Goal: Task Accomplishment & Management: Complete application form

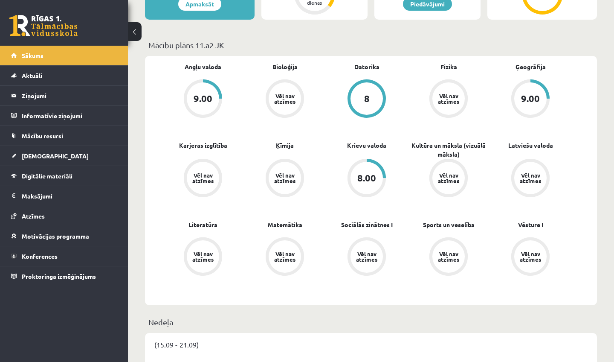
scroll to position [237, 0]
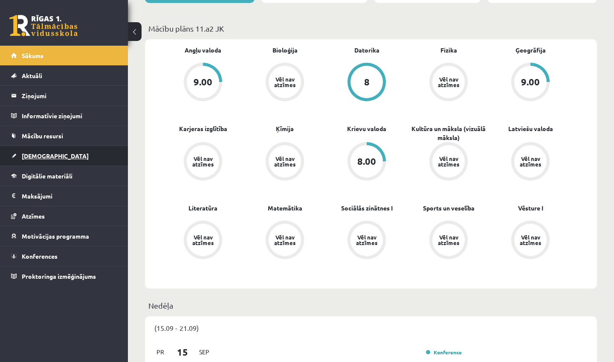
click at [37, 157] on span "[DEMOGRAPHIC_DATA]" at bounding box center [55, 156] width 67 height 8
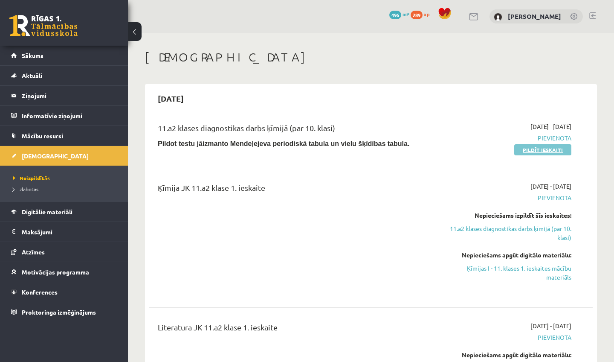
click at [565, 151] on link "Pildīt ieskaiti" at bounding box center [542, 149] width 57 height 11
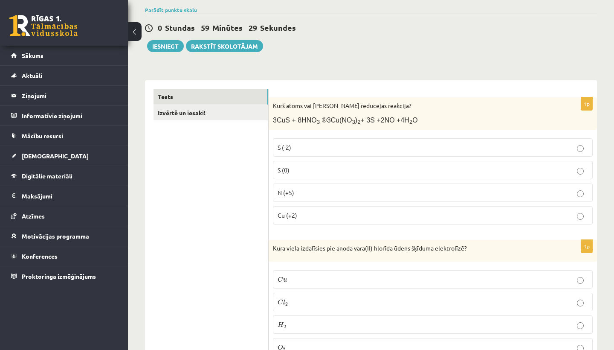
scroll to position [76, 0]
click at [398, 141] on label "S (-2)" at bounding box center [433, 147] width 320 height 18
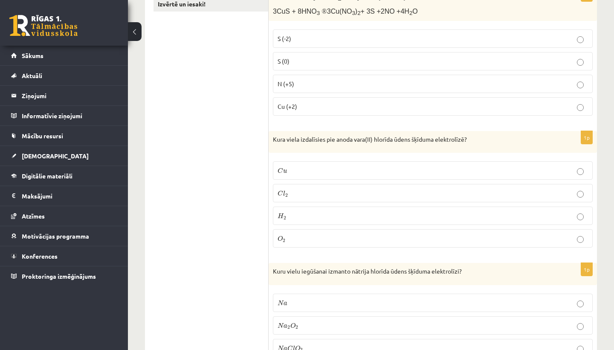
scroll to position [186, 0]
click at [370, 161] on label "C u C u" at bounding box center [433, 169] width 320 height 18
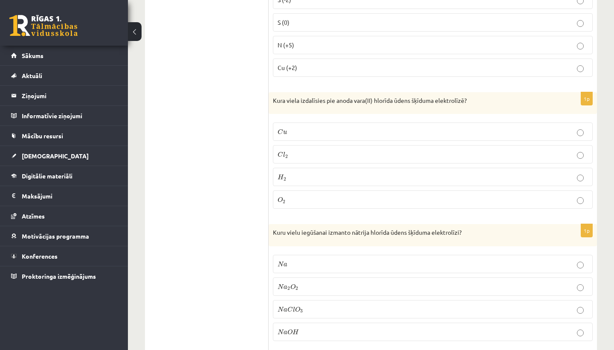
scroll to position [225, 0]
click at [364, 149] on p "C l 2 C l 2" at bounding box center [433, 152] width 311 height 9
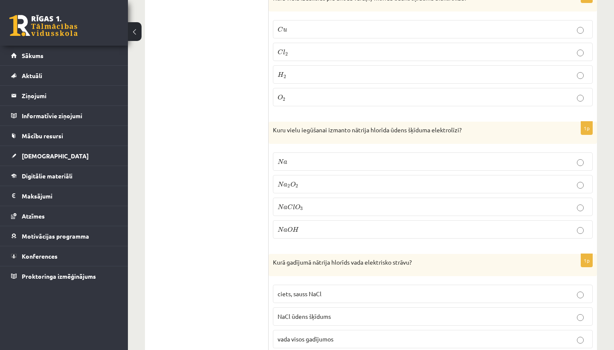
scroll to position [326, 0]
click at [349, 163] on p "N a N a" at bounding box center [433, 161] width 311 height 9
click at [348, 188] on label "N a 2 O 2 N a 2 O 2" at bounding box center [433, 183] width 320 height 18
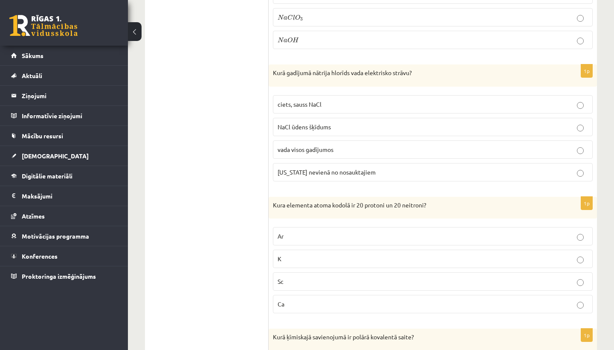
scroll to position [515, 0]
click at [337, 93] on fieldset "ciets, sauss NaCl NaCl ūdens šķīdums vada visos gadījumos nevada nevienā no nos…" at bounding box center [433, 136] width 320 height 93
click at [337, 97] on label "ciets, sauss NaCl" at bounding box center [433, 104] width 320 height 18
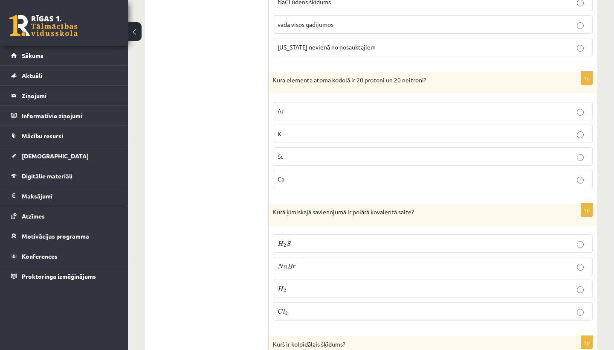
scroll to position [640, 0]
click at [319, 127] on label "K" at bounding box center [433, 133] width 320 height 18
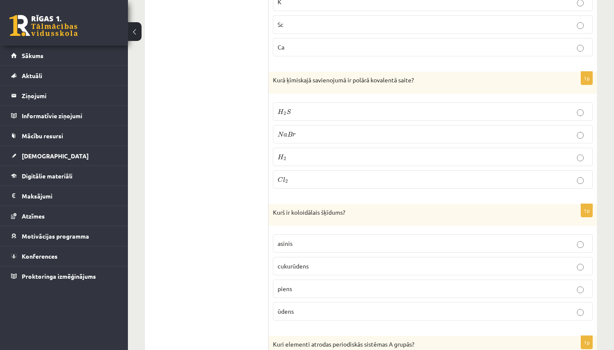
scroll to position [773, 0]
click at [317, 131] on p "N a B r N a B r" at bounding box center [433, 132] width 311 height 9
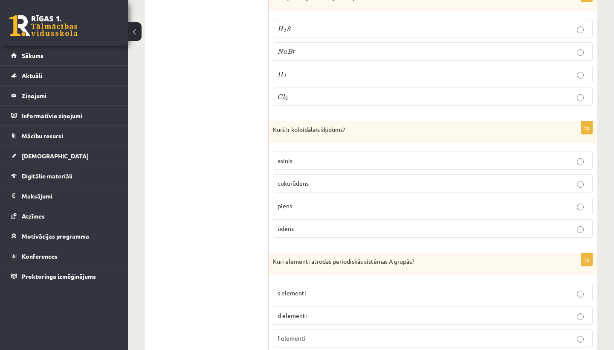
scroll to position [856, 0]
click at [313, 209] on label "piens" at bounding box center [433, 204] width 320 height 18
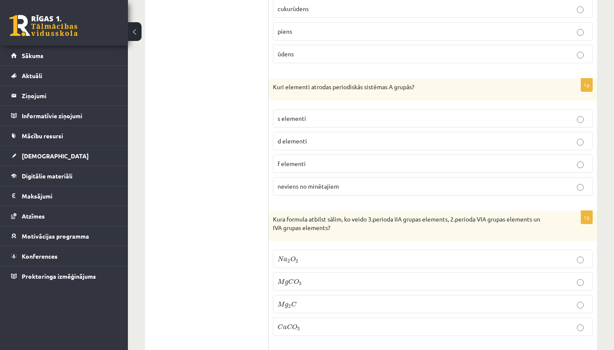
scroll to position [1030, 0]
click at [311, 135] on p "d elementi" at bounding box center [433, 139] width 311 height 9
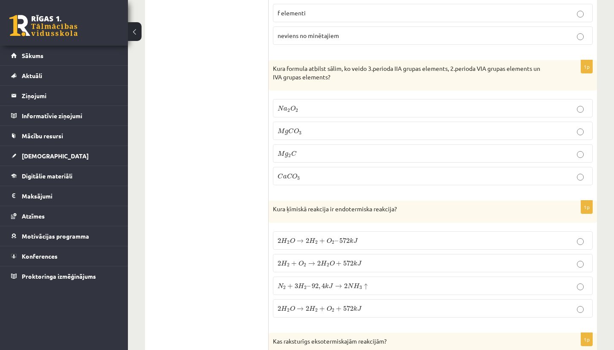
scroll to position [1186, 0]
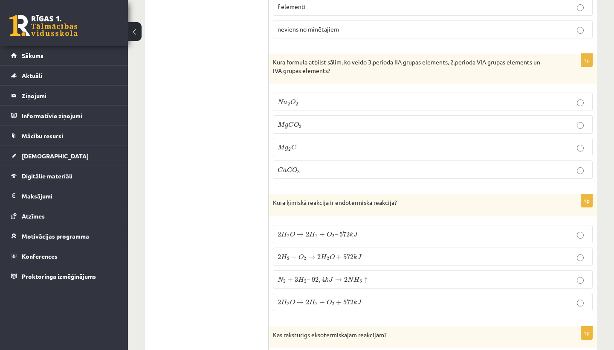
click at [312, 105] on label "N a 2 O 2 N a 2 O 2" at bounding box center [433, 102] width 320 height 18
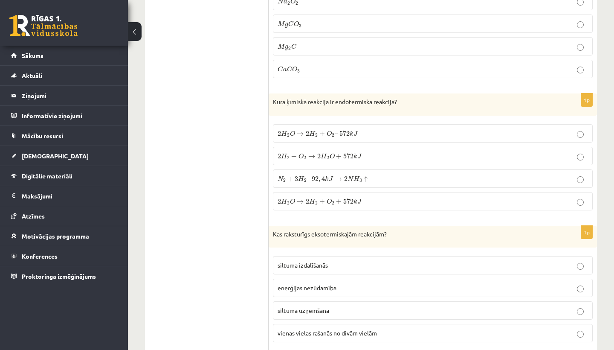
scroll to position [1289, 0]
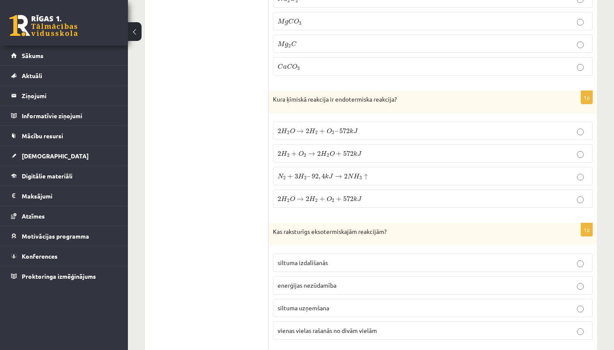
click at [392, 171] on p "N 2 + 3 H 2 – 92 , 4 k J → 2 N H 3 ↑ N 2 + 3 H 2 – 92 , 4 k J → 2 N H 3 ↑" at bounding box center [433, 175] width 311 height 9
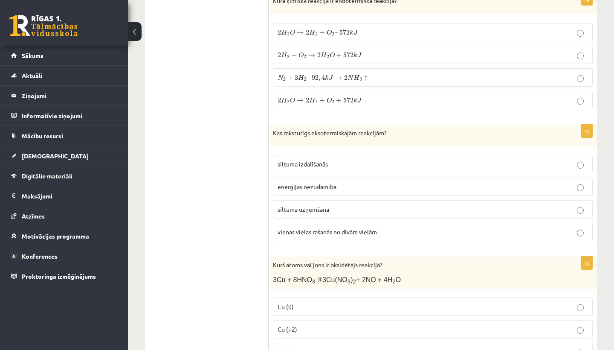
scroll to position [1389, 0]
click at [370, 176] on label "enerģijas nezūdamība" at bounding box center [433, 185] width 320 height 18
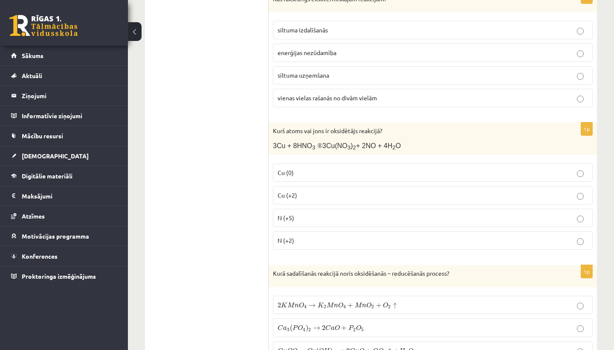
scroll to position [1525, 0]
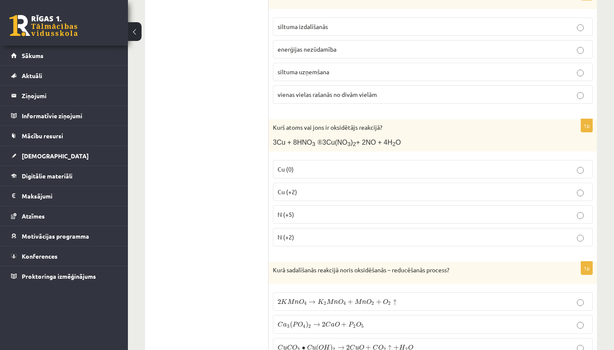
click at [378, 70] on p "siltuma uzņemšana" at bounding box center [433, 71] width 311 height 9
click at [363, 187] on p "Cu (+2)" at bounding box center [433, 191] width 311 height 9
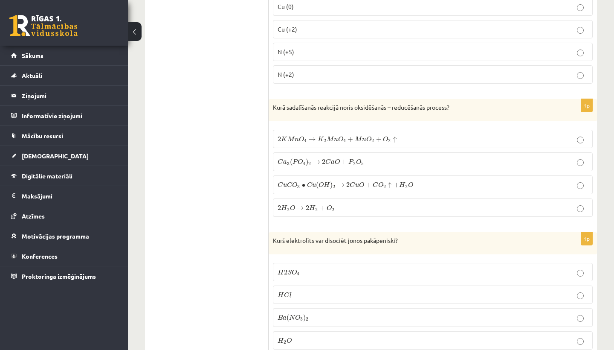
scroll to position [1693, 0]
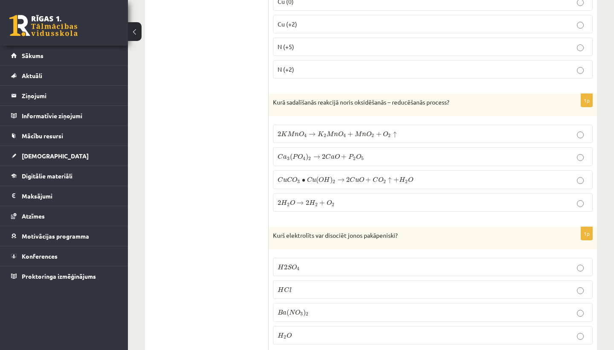
click at [416, 157] on p "C a 3 ( P O 4 ) 2 → 2 C a O + P 2 O 5 C a 3 ( P O 4 ) 2 → 2 C a O + P 2 O 5" at bounding box center [433, 156] width 311 height 9
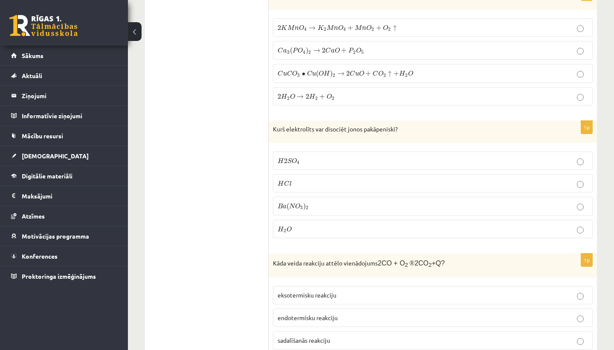
scroll to position [1799, 0]
click at [387, 91] on p "2 H 2 O → 2 H 2 + O 2 2 H 2 O → 2 H 2 + O 2" at bounding box center [433, 95] width 311 height 9
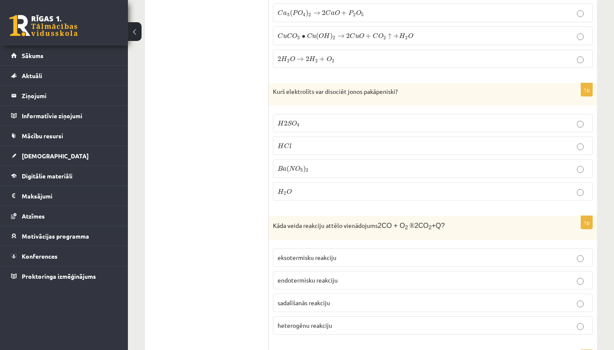
scroll to position [1841, 0]
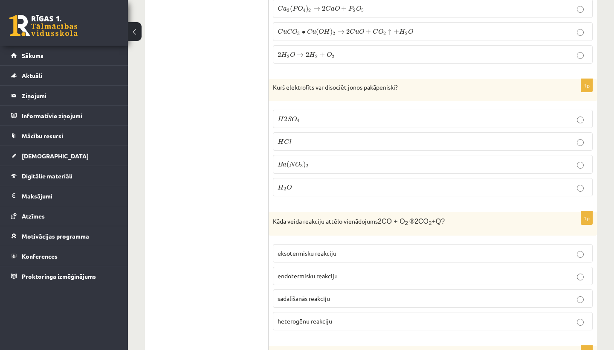
click at [365, 155] on label "B a ( N O 3 ) 2 B a ( N O 3 ) 2" at bounding box center [433, 164] width 320 height 19
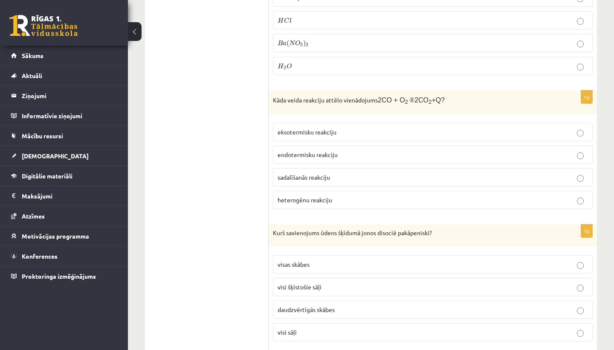
scroll to position [1967, 0]
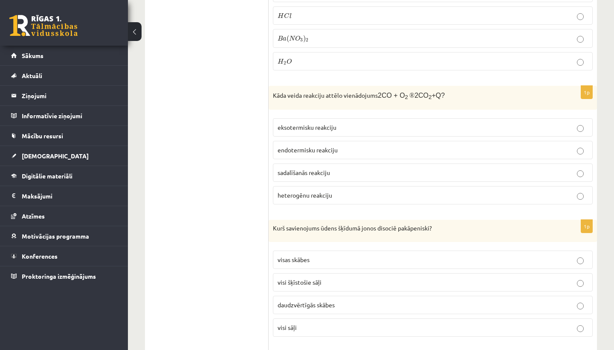
click at [355, 125] on p "eksotermisku reakciju" at bounding box center [433, 127] width 311 height 9
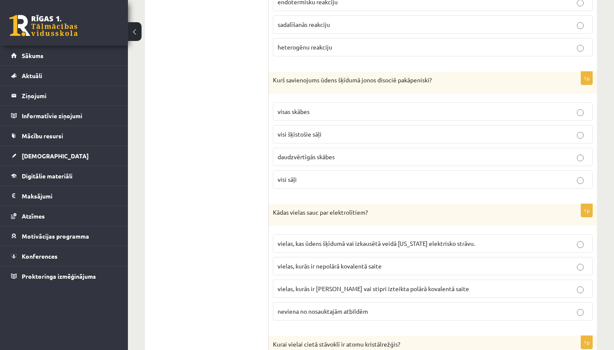
scroll to position [2116, 0]
click at [356, 128] on p "visi šķīstošie sāļi" at bounding box center [433, 132] width 311 height 9
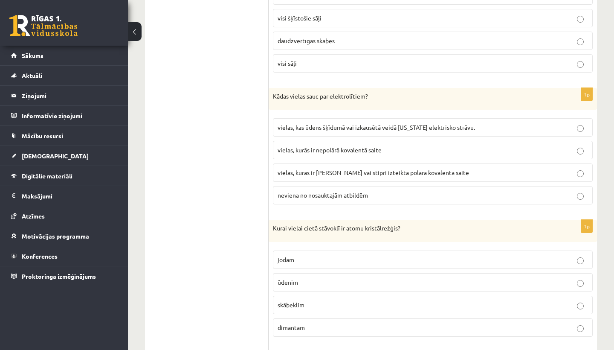
scroll to position [2233, 0]
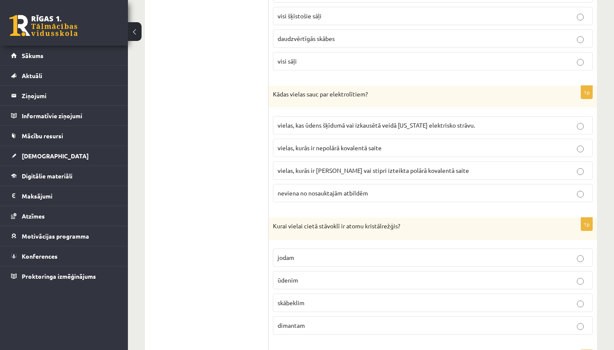
click at [352, 121] on span "vielas, kas ūdens šķīdumā vai izkausētā veidā nevada elektrisko strāvu." at bounding box center [377, 125] width 198 height 8
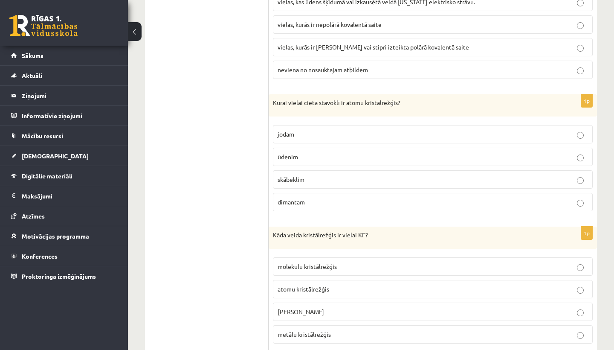
scroll to position [2357, 0]
click at [332, 129] on p "jodam" at bounding box center [433, 133] width 311 height 9
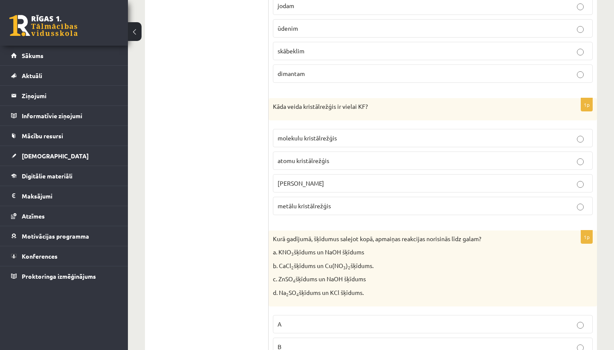
scroll to position [2491, 0]
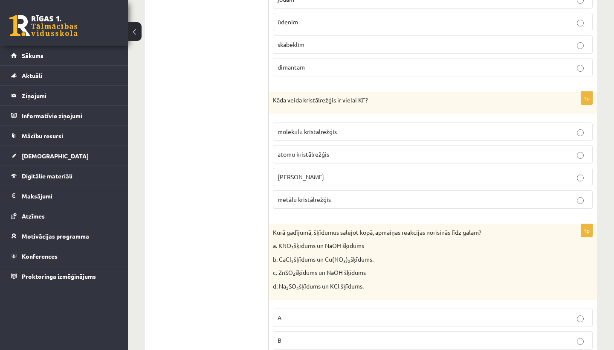
click at [324, 197] on p "metālu kristālrežģis" at bounding box center [433, 199] width 311 height 9
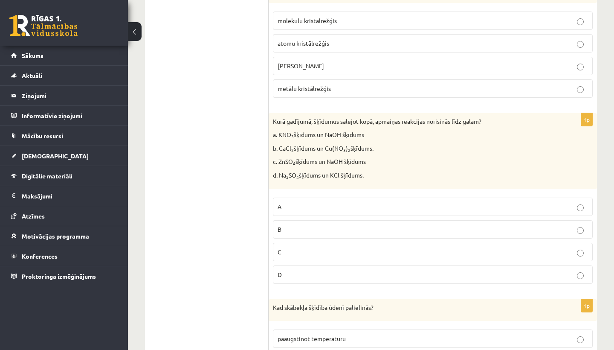
scroll to position [2602, 0]
click at [309, 227] on label "B" at bounding box center [433, 229] width 320 height 18
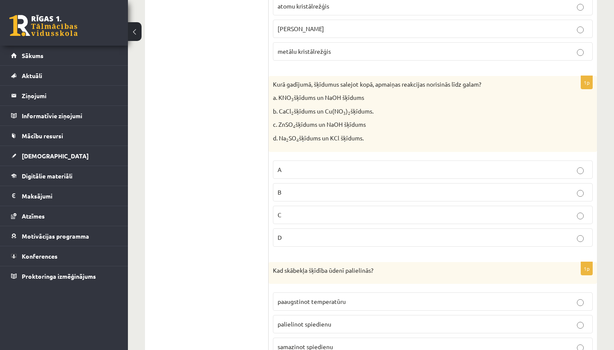
scroll to position [2639, 0]
click at [304, 210] on p "C" at bounding box center [433, 214] width 311 height 9
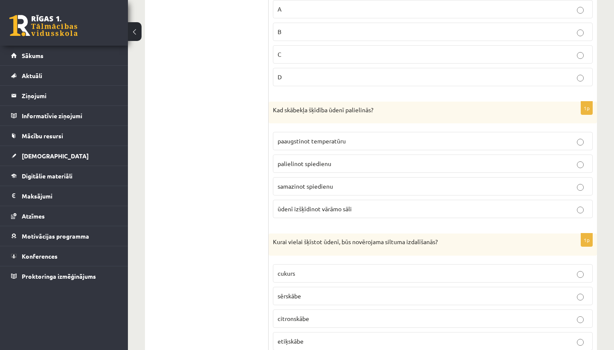
scroll to position [2805, 0]
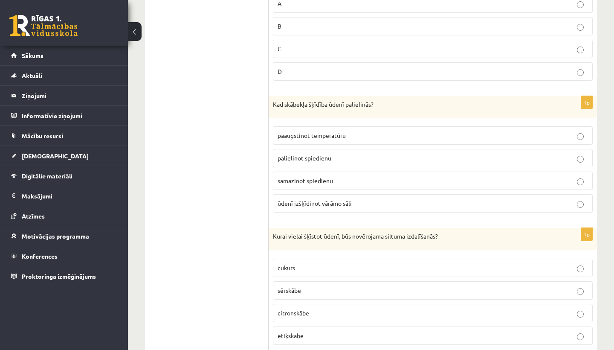
click at [321, 131] on span "paaugstinot temperatūru" at bounding box center [312, 135] width 68 height 8
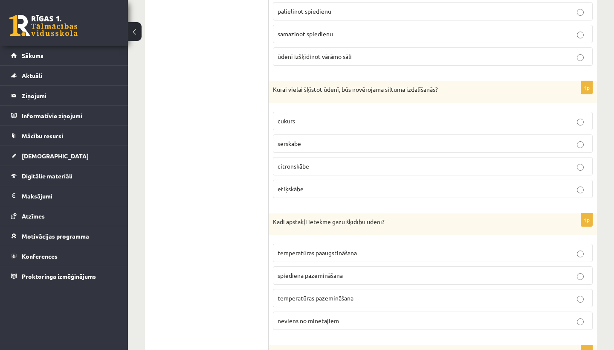
scroll to position [2953, 0]
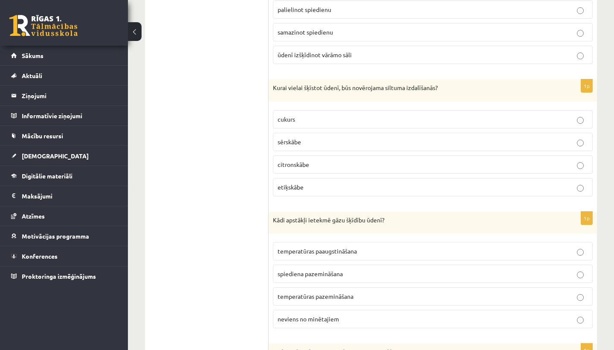
click at [348, 137] on p "sērskābe" at bounding box center [433, 141] width 311 height 9
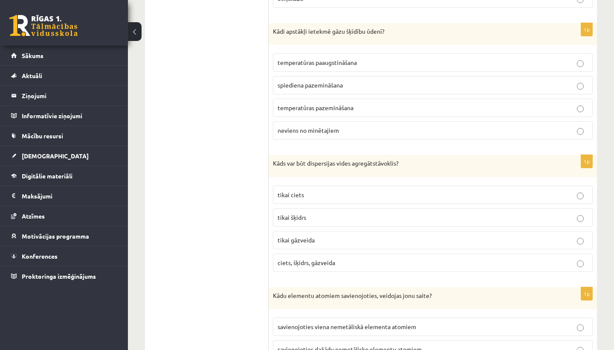
scroll to position [3143, 0]
click at [338, 125] on span "neviens no minētajiem" at bounding box center [308, 129] width 61 height 8
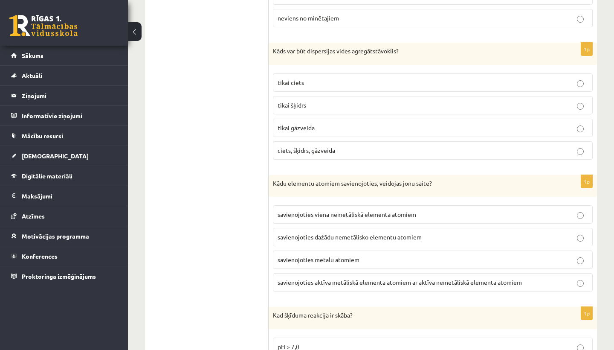
scroll to position [3260, 0]
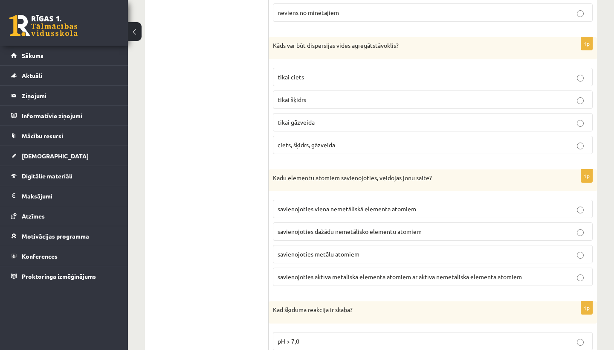
click at [328, 73] on p "tikai ciets" at bounding box center [433, 77] width 311 height 9
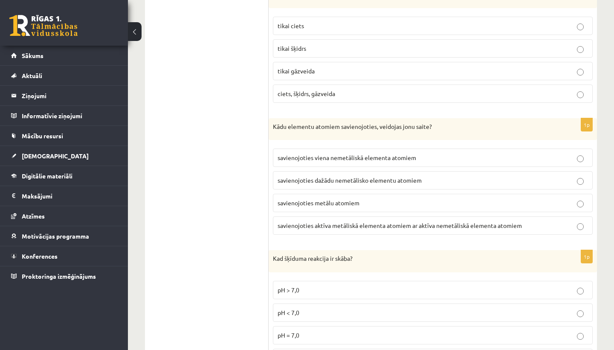
scroll to position [3312, 0]
click at [328, 68] on label "tikai gāzveida" at bounding box center [433, 70] width 320 height 18
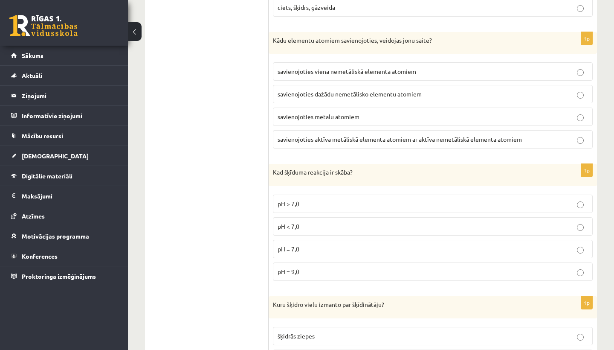
scroll to position [3398, 0]
click at [322, 69] on label "savienojoties viena nemetāliskā elementa atomiem" at bounding box center [433, 70] width 320 height 18
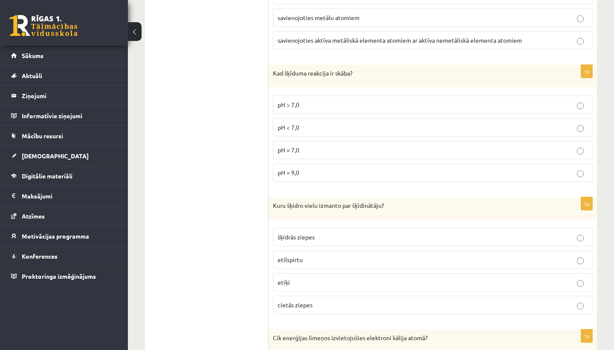
scroll to position [3498, 0]
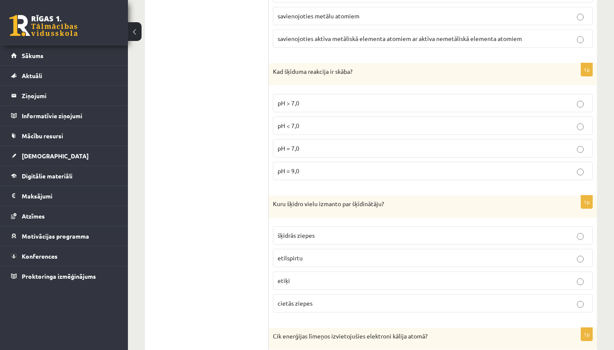
click at [314, 99] on p "pH > 7,0" at bounding box center [433, 103] width 311 height 9
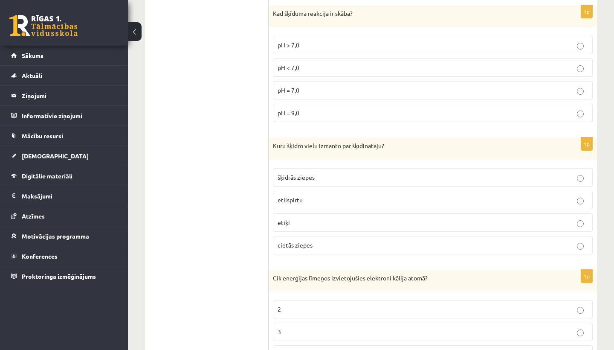
scroll to position [3555, 0]
click at [314, 66] on label "pH < 7,0" at bounding box center [433, 68] width 320 height 18
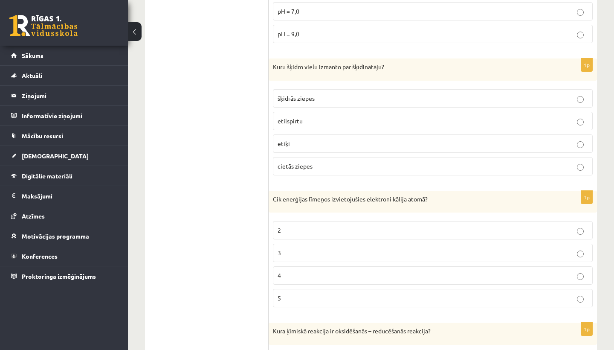
scroll to position [3637, 0]
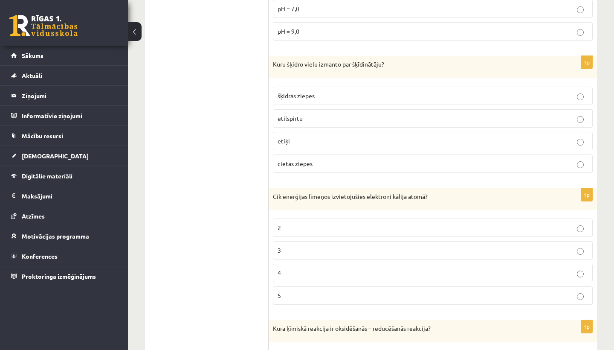
click at [325, 91] on p "šķidrās ziepes" at bounding box center [433, 95] width 311 height 9
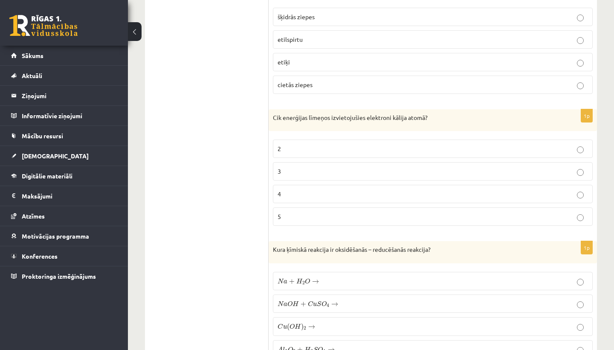
scroll to position [3722, 0]
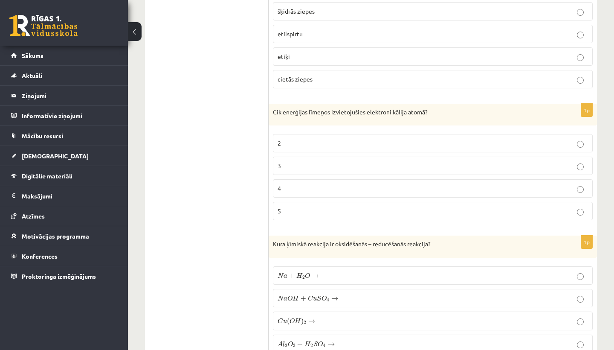
click at [325, 134] on label "2" at bounding box center [433, 143] width 320 height 18
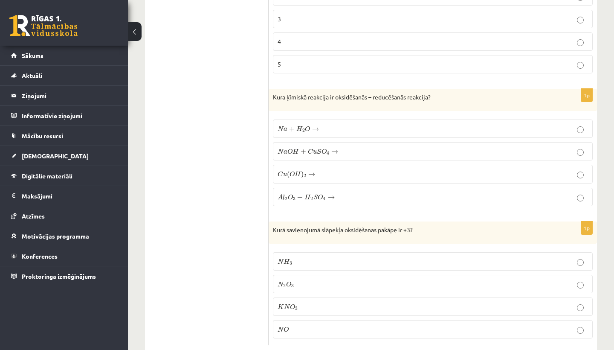
scroll to position [3869, 0]
click at [372, 169] on p "C u ( O H ) 2 → C u ( O H ) 2 →" at bounding box center [433, 173] width 311 height 9
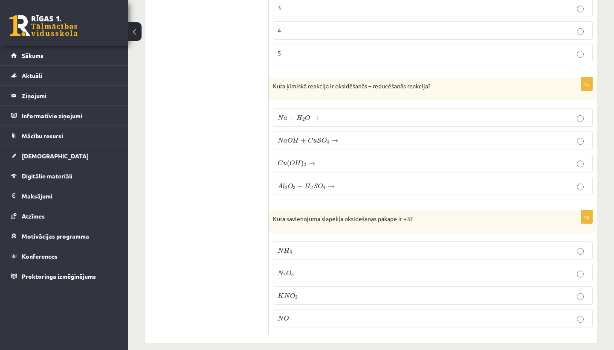
scroll to position [3879, 0]
click at [371, 246] on p "N H 3 N H 3" at bounding box center [433, 250] width 311 height 9
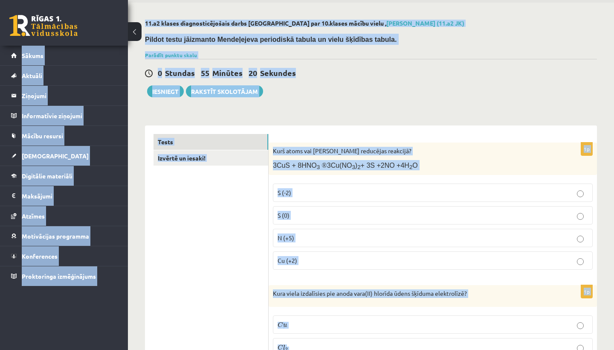
scroll to position [0, 0]
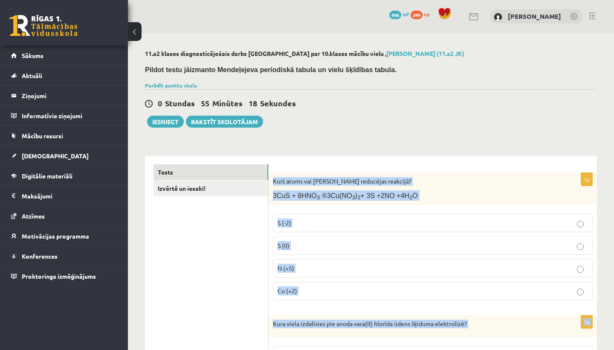
drag, startPoint x: 356, startPoint y: 314, endPoint x: 274, endPoint y: 177, distance: 159.9
copy form "Kurš atoms vai jons reducējas reakcijā? 3CuS + 8HNO 3 ® 3Cu(NO 3 ) 2 + 3S +2NO …"
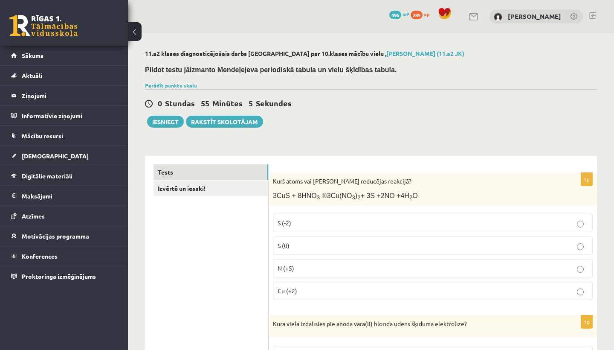
click at [434, 113] on div "0 Stundas 55 Minūtes 5 Sekundes Ieskaite saglabāta! Iesniegt Rakstīt skolotājam" at bounding box center [371, 108] width 452 height 38
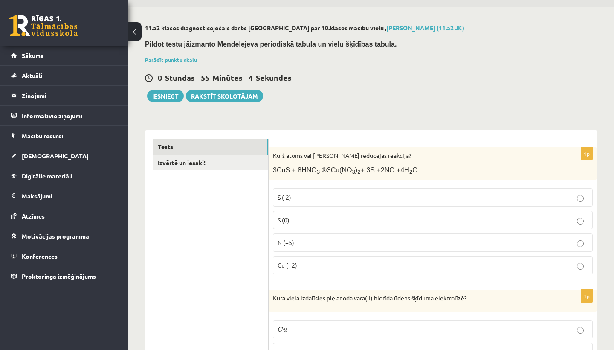
click at [381, 241] on p "N (+5)" at bounding box center [433, 242] width 311 height 9
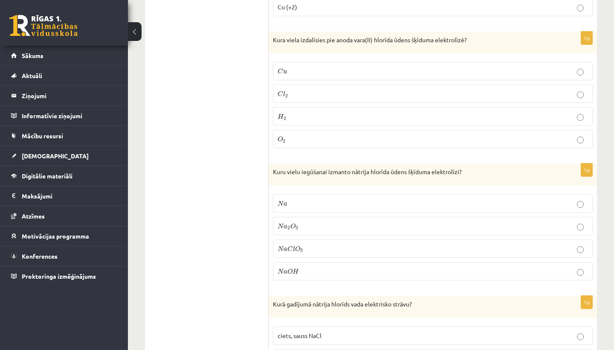
scroll to position [284, 0]
click at [328, 282] on div "1p Kuru vielu iegūšanai izmanto nātrija hlorīda ūdens šķīduma elektrolīzi? N a …" at bounding box center [433, 225] width 328 height 124
click at [325, 273] on p "N a O H N a O H" at bounding box center [433, 270] width 311 height 9
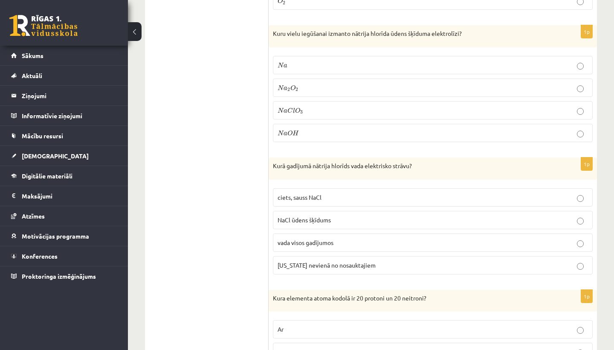
scroll to position [422, 0]
click at [357, 215] on p "NaCl ūdens šķīdums" at bounding box center [433, 219] width 311 height 9
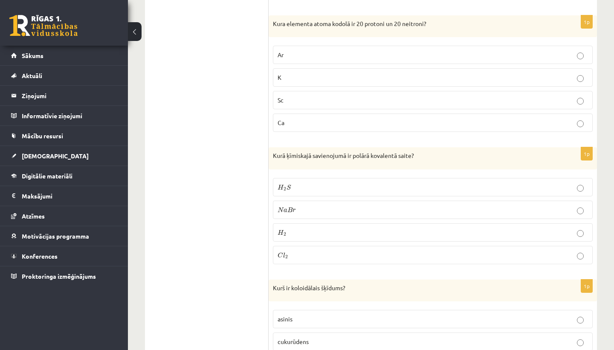
scroll to position [697, 0]
click at [281, 173] on fieldset "H 2 S H 2 S N a B r N a B r H 2 H 2 C l 2 C l 2" at bounding box center [433, 219] width 320 height 93
click at [289, 194] on label "H 2 S H 2 S" at bounding box center [433, 186] width 320 height 18
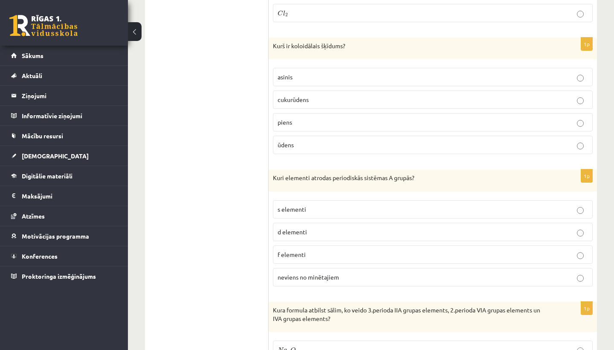
scroll to position [971, 0]
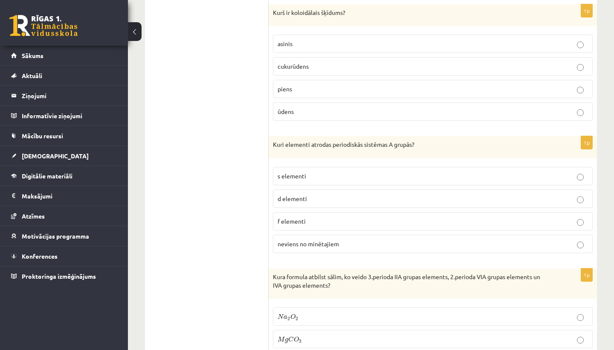
click at [298, 174] on span "s elementi" at bounding box center [292, 176] width 29 height 8
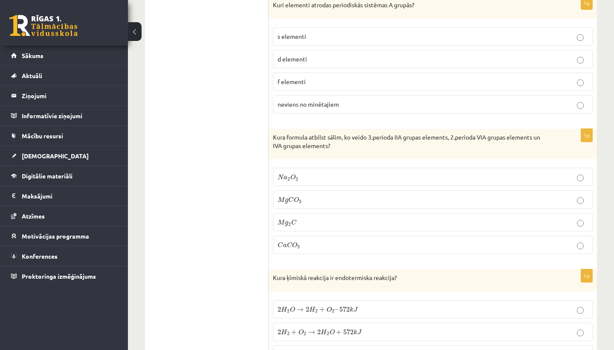
scroll to position [1116, 0]
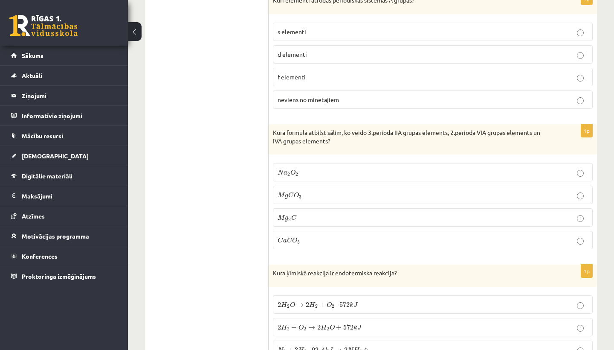
click at [314, 232] on label "C a C O 3 C a C O 3" at bounding box center [433, 240] width 320 height 18
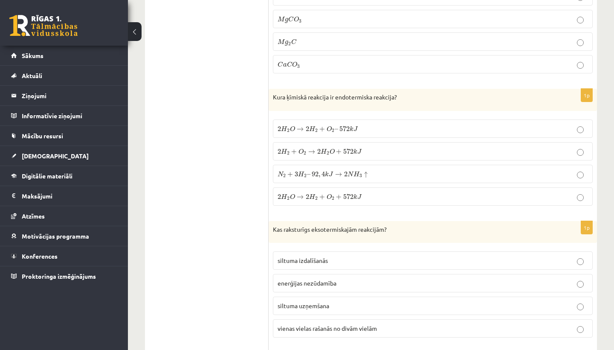
scroll to position [1296, 0]
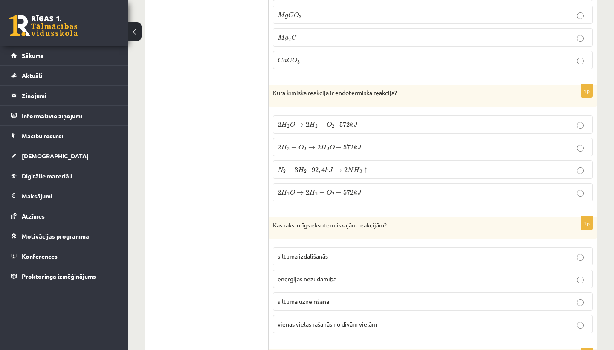
click at [313, 145] on span "→" at bounding box center [311, 147] width 7 height 4
click at [324, 200] on fieldset "2 H 2 O → 2 H 2 + O 2 – 572 k J 2 H 2 O → 2 H 2 + O 2 – 572 k J 2 H 2 + O 2 → 2…" at bounding box center [433, 157] width 320 height 93
click at [327, 192] on span "O" at bounding box center [329, 192] width 5 height 6
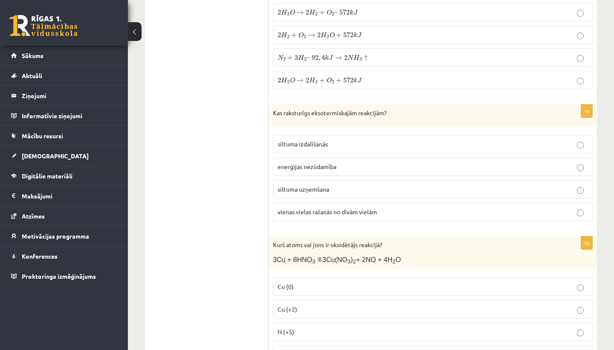
scroll to position [1411, 0]
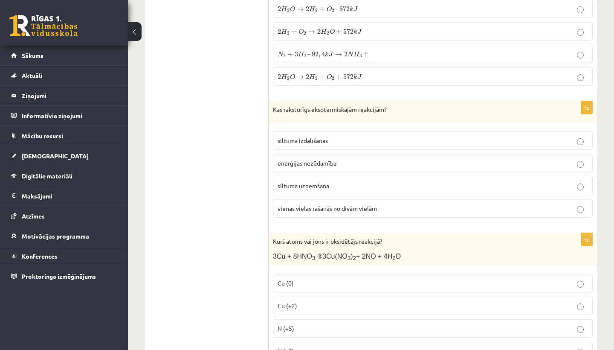
click at [337, 138] on p "siltuma izdalīšanās" at bounding box center [433, 140] width 311 height 9
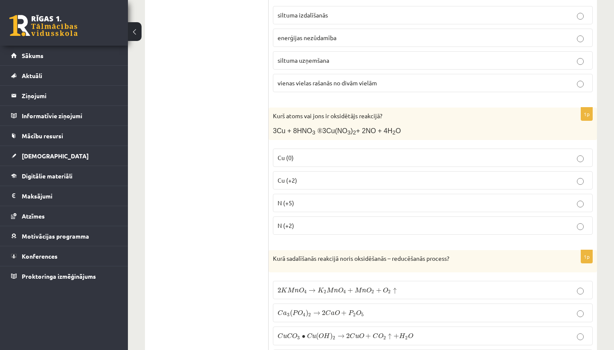
scroll to position [1537, 0]
click at [325, 198] on p "N (+5)" at bounding box center [433, 202] width 311 height 9
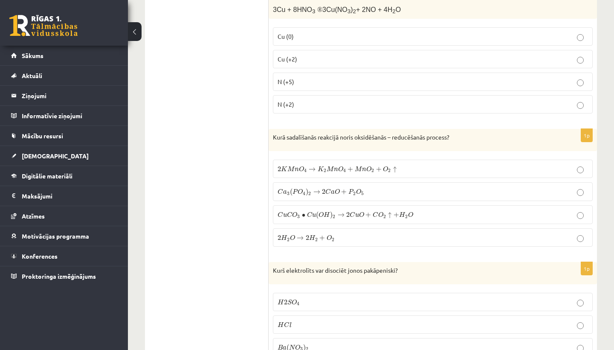
scroll to position [1659, 0]
click at [335, 166] on span "n" at bounding box center [336, 168] width 4 height 4
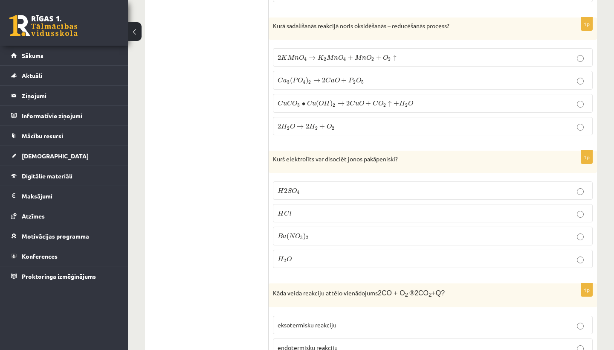
scroll to position [1772, 0]
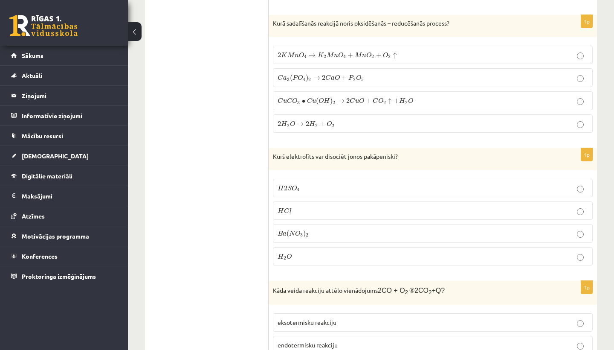
click at [344, 183] on p "H 2 S O 4 H 2 S O 4" at bounding box center [433, 187] width 311 height 9
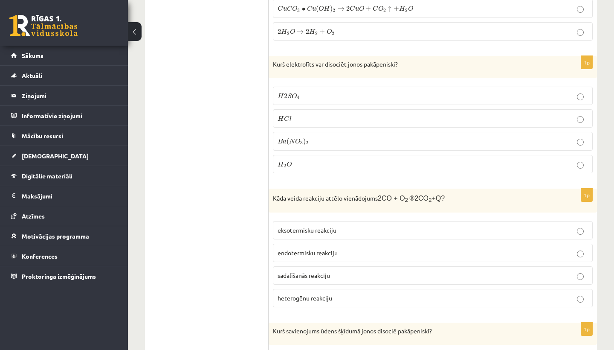
scroll to position [1896, 0]
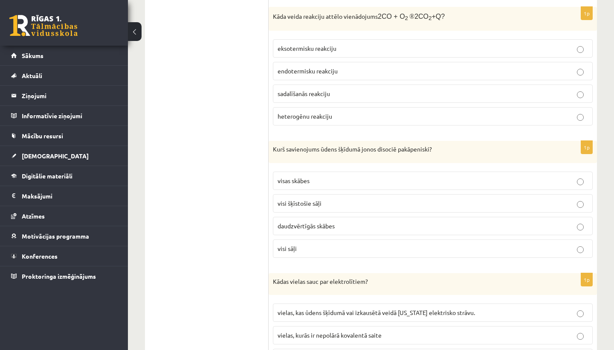
scroll to position [2052, 0]
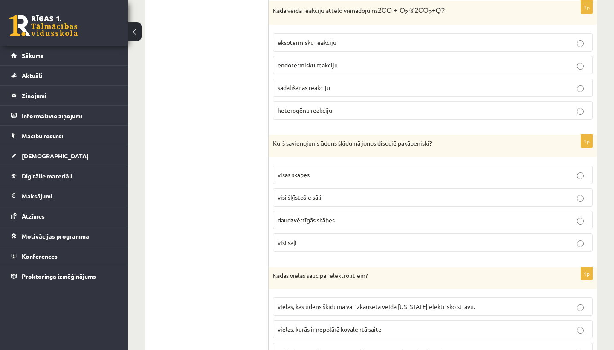
click at [294, 215] on p "daudzvērtīgās skābes" at bounding box center [433, 219] width 311 height 9
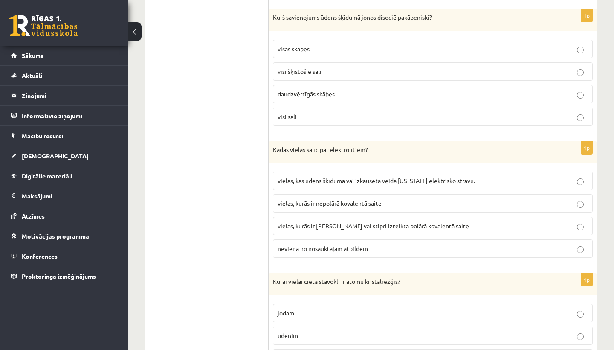
scroll to position [2245, 0]
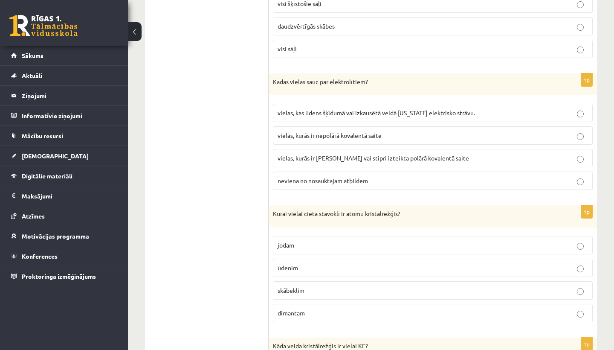
click at [390, 154] on span "vielas, kurās ir jonu saite vai stipri izteikta polārā kovalentā saite" at bounding box center [374, 158] width 192 height 8
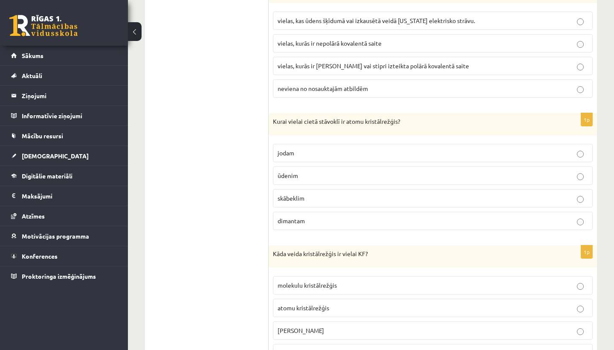
scroll to position [2350, 0]
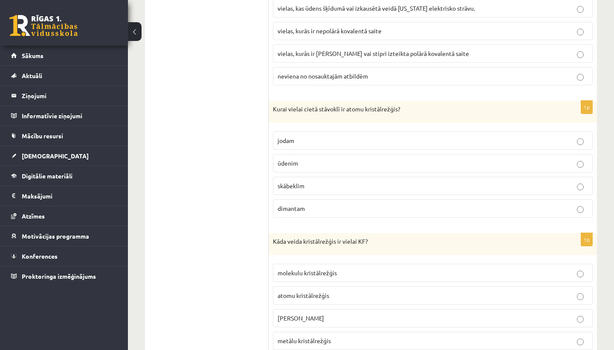
click at [319, 209] on label "dimantam" at bounding box center [433, 208] width 320 height 18
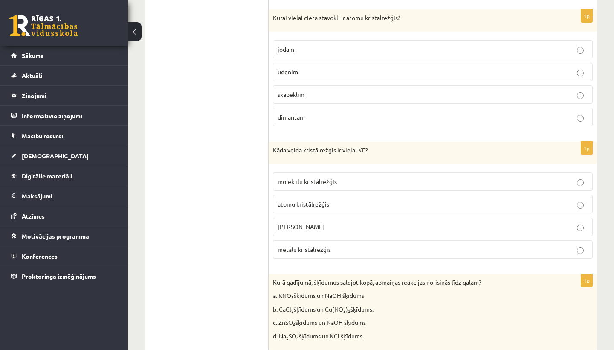
scroll to position [2461, 0]
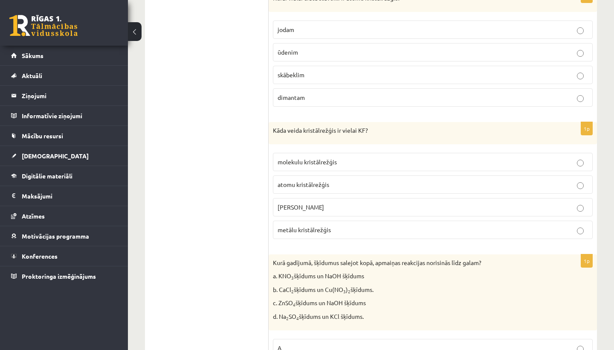
click at [318, 203] on span "jonu kristālrežģis" at bounding box center [301, 207] width 46 height 8
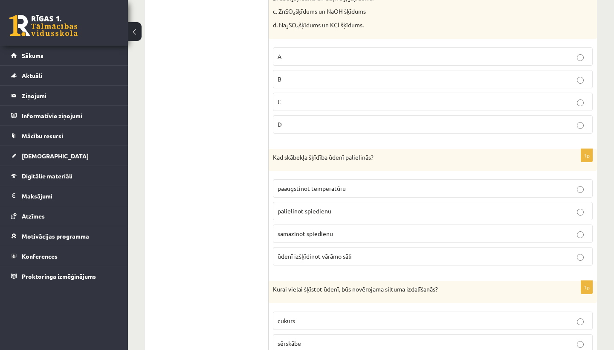
scroll to position [2753, 0]
click at [334, 206] on p "palielinot spiedienu" at bounding box center [433, 210] width 311 height 9
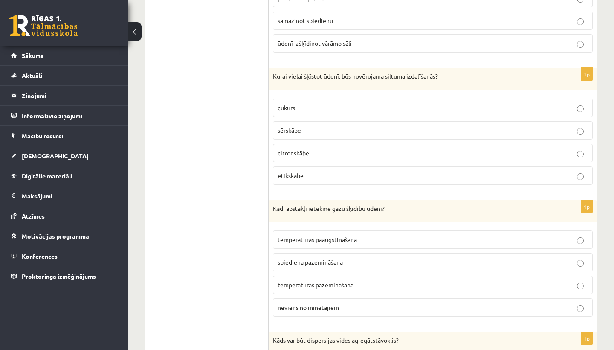
scroll to position [2967, 0]
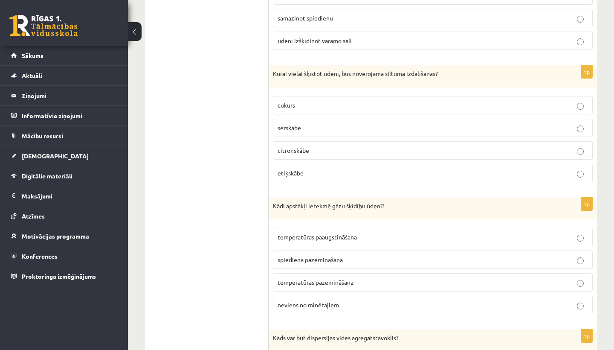
click at [343, 130] on fieldset "cukurs sērskābe citronskābe etiķskābe" at bounding box center [433, 138] width 320 height 93
click at [338, 123] on p "sērskābe" at bounding box center [433, 127] width 311 height 9
click at [343, 278] on p "temperatūras pazemināšana" at bounding box center [433, 282] width 311 height 9
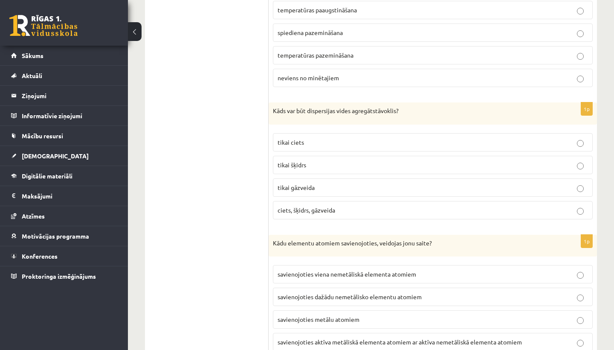
scroll to position [3205, 0]
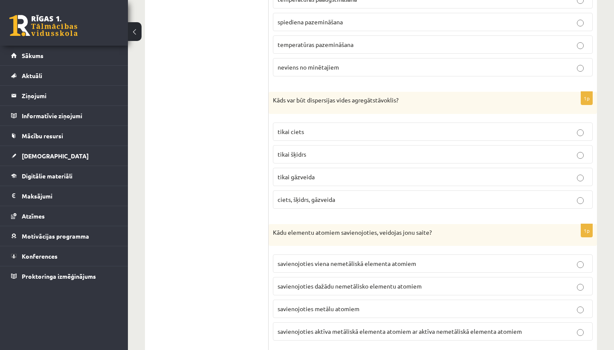
click at [294, 195] on span "ciets, šķidrs, gāzveida" at bounding box center [307, 199] width 58 height 8
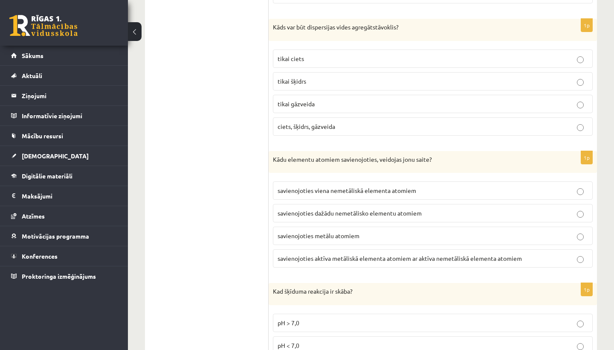
scroll to position [3280, 0]
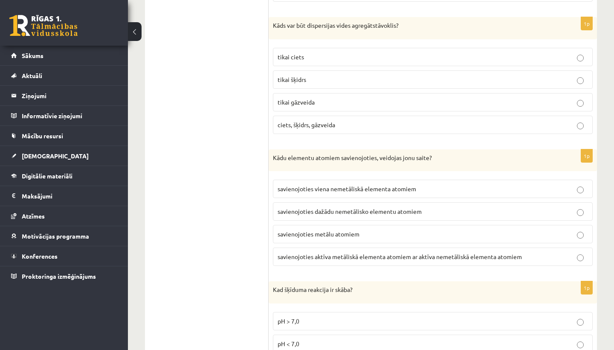
click at [323, 253] on p "savienojoties aktīva metāliskā elementa atomiem ar aktīva nemetāliskā elementa …" at bounding box center [433, 256] width 311 height 9
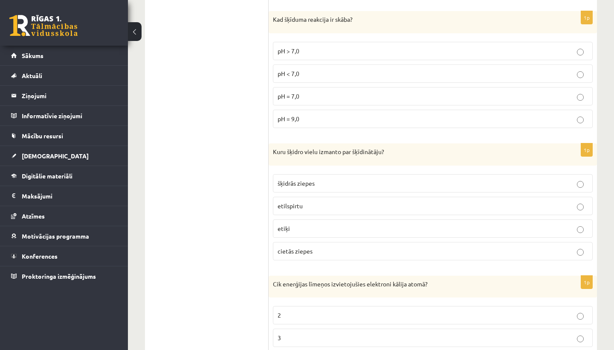
scroll to position [3556, 0]
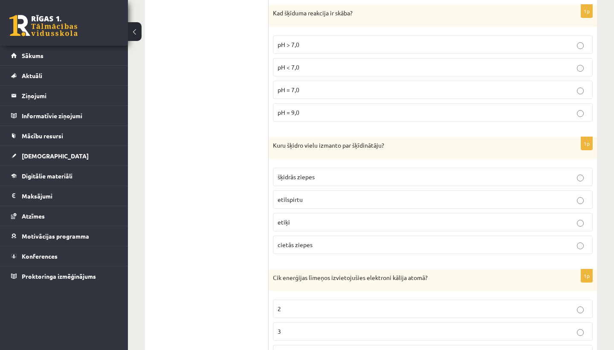
click at [326, 195] on p "etilspirtu" at bounding box center [433, 199] width 311 height 9
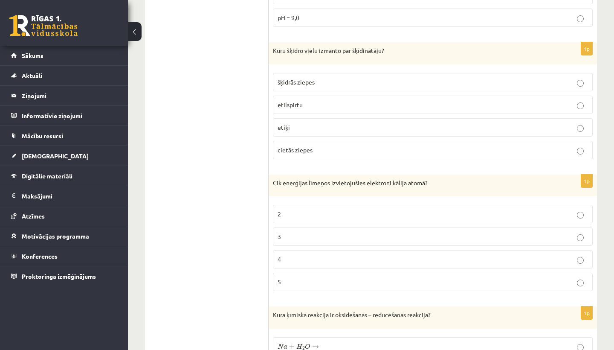
scroll to position [3657, 0]
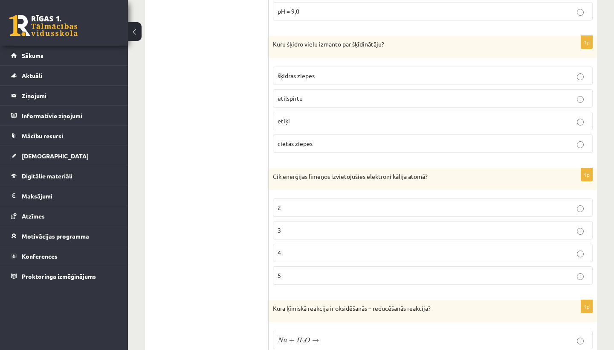
click at [316, 232] on fieldset "2 3 4 5" at bounding box center [433, 240] width 320 height 93
click at [315, 255] on fieldset "2 3 4 5" at bounding box center [433, 240] width 320 height 93
click at [317, 248] on p "4" at bounding box center [433, 252] width 311 height 9
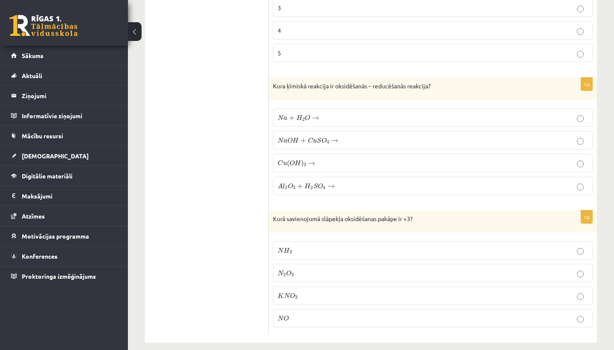
scroll to position [3879, 0]
click at [346, 113] on p "N a + H 2 O → N a + H 2 O →" at bounding box center [433, 117] width 311 height 9
click at [312, 268] on label "N 2 O 3 N 2 O 3" at bounding box center [433, 273] width 320 height 18
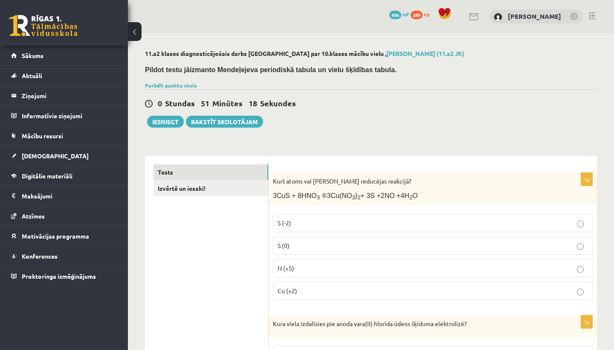
scroll to position [0, 0]
click at [165, 120] on button "Iesniegt" at bounding box center [165, 122] width 37 height 12
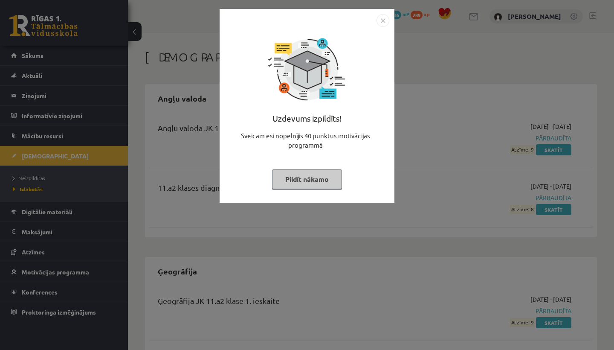
click at [293, 170] on button "Pildīt nākamo" at bounding box center [307, 179] width 70 height 20
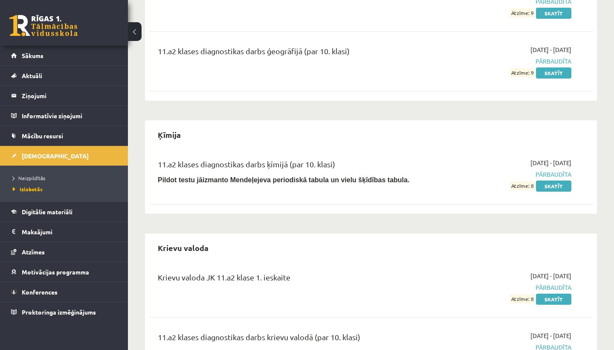
scroll to position [313, 0]
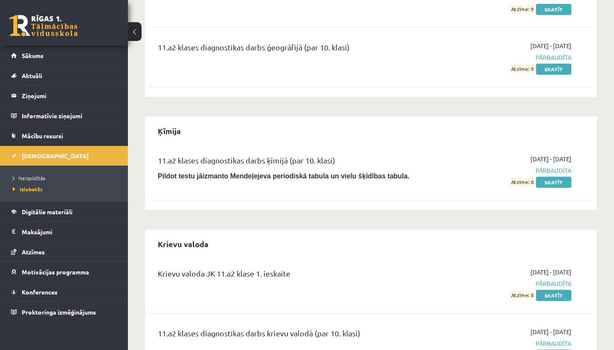
click at [573, 179] on div "2025-09-16 - 2025-09-30 Pārbaudīta Atzīme: 8 Skatīt" at bounding box center [507, 170] width 142 height 32
click at [564, 181] on link "Skatīt" at bounding box center [553, 182] width 35 height 11
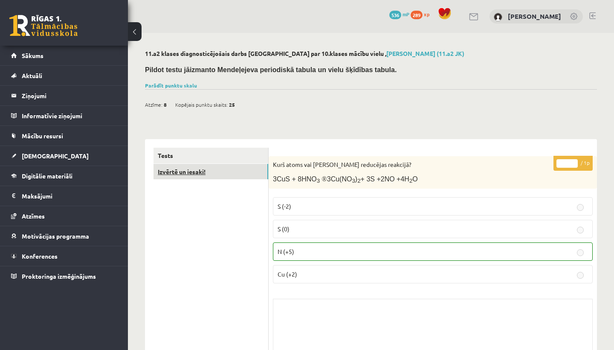
click at [221, 164] on link "Izvērtē un iesaki!" at bounding box center [211, 172] width 115 height 16
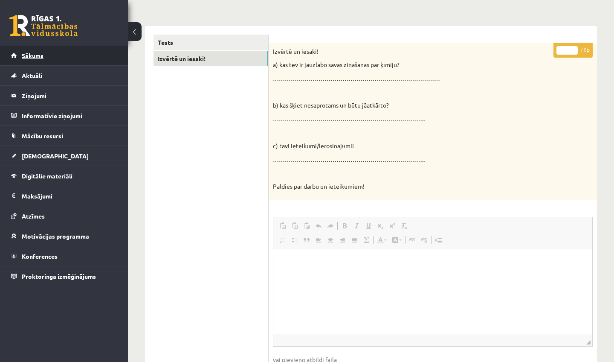
click at [52, 59] on link "Sākums" at bounding box center [64, 56] width 106 height 20
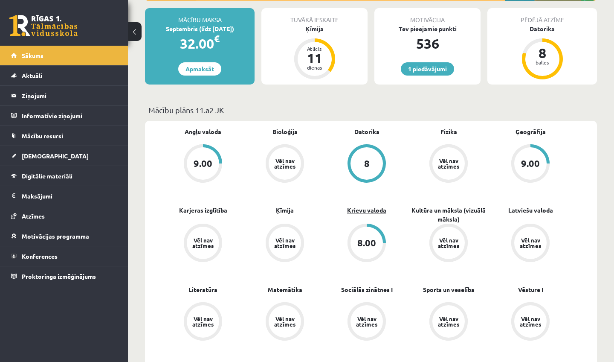
scroll to position [166, 0]
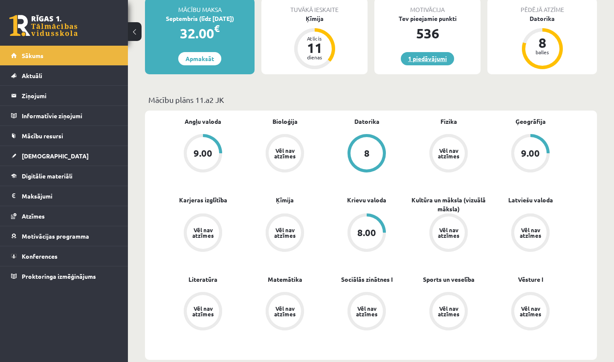
click at [428, 64] on link "1 piedāvājumi" at bounding box center [427, 58] width 53 height 13
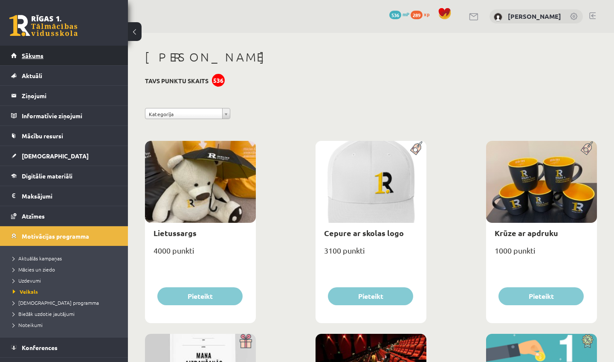
click at [29, 56] on span "Sākums" at bounding box center [33, 56] width 22 height 8
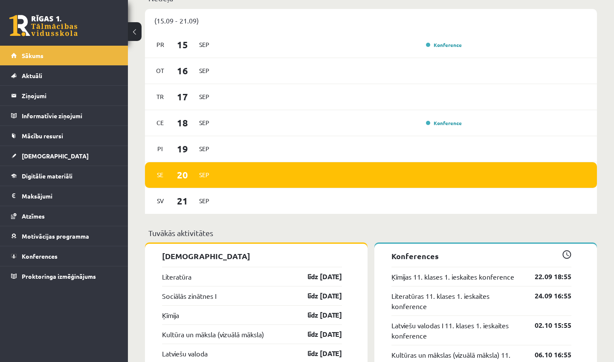
scroll to position [495, 0]
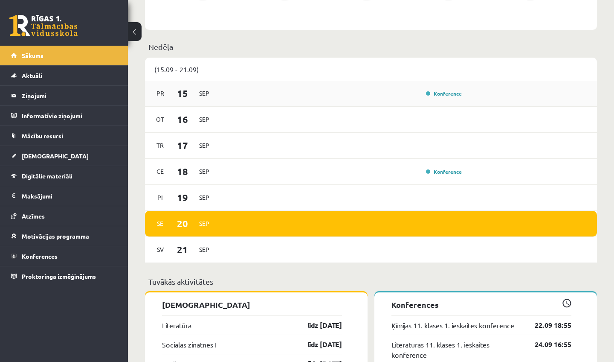
click at [441, 90] on div "Konference" at bounding box center [443, 93] width 43 height 9
click at [440, 93] on link "Konference" at bounding box center [444, 93] width 36 height 7
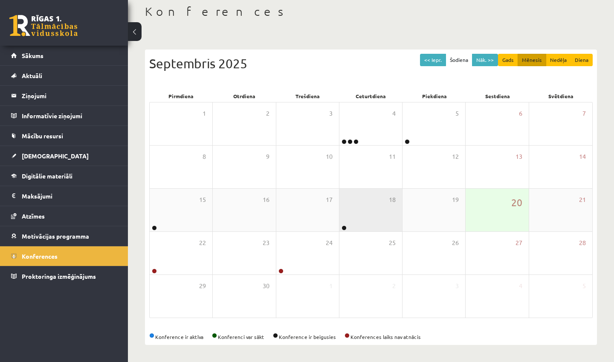
scroll to position [46, 0]
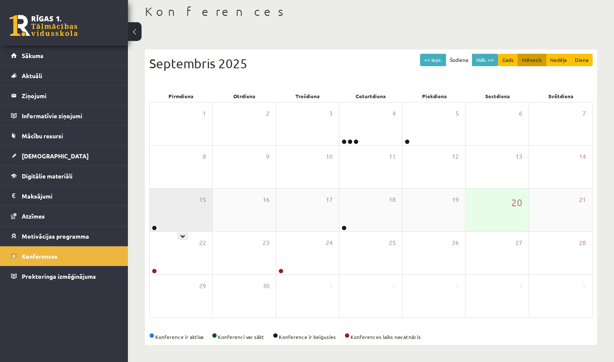
click at [174, 207] on div "15" at bounding box center [181, 210] width 63 height 43
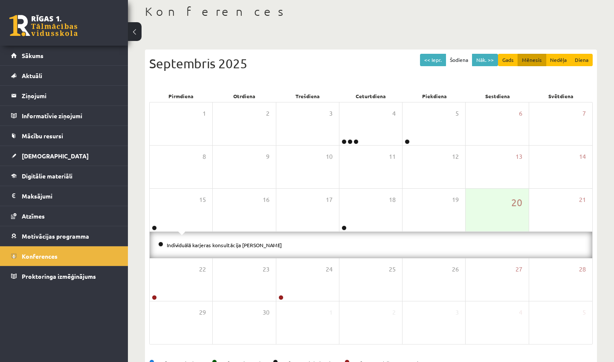
click at [173, 247] on li "Individuālā karjeras konsultācija [PERSON_NAME]" at bounding box center [371, 244] width 426 height 9
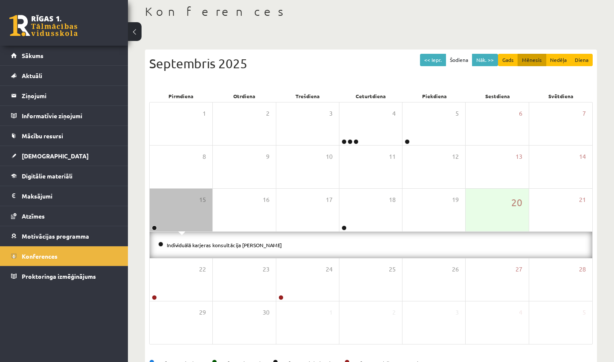
click at [173, 247] on li "Individuālā karjeras konsultācija [PERSON_NAME]" at bounding box center [371, 244] width 426 height 9
click at [173, 246] on link "Individuālā karjeras konsultācija [PERSON_NAME]" at bounding box center [224, 244] width 115 height 7
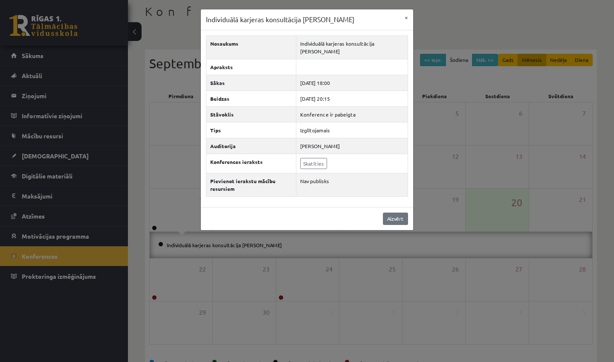
click at [394, 218] on link "Aizvērt" at bounding box center [395, 218] width 25 height 12
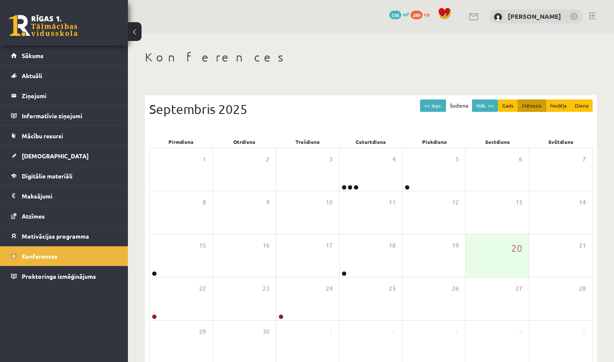
scroll to position [0, 0]
